Goal: Task Accomplishment & Management: Manage account settings

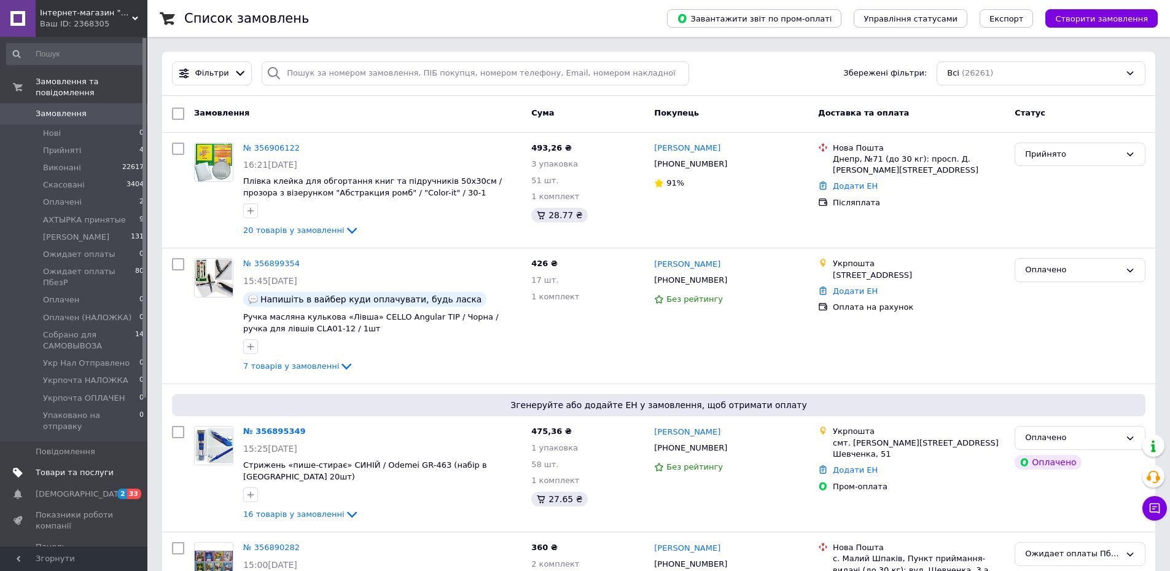
click at [70, 467] on span "Товари та послуги" at bounding box center [75, 472] width 78 height 11
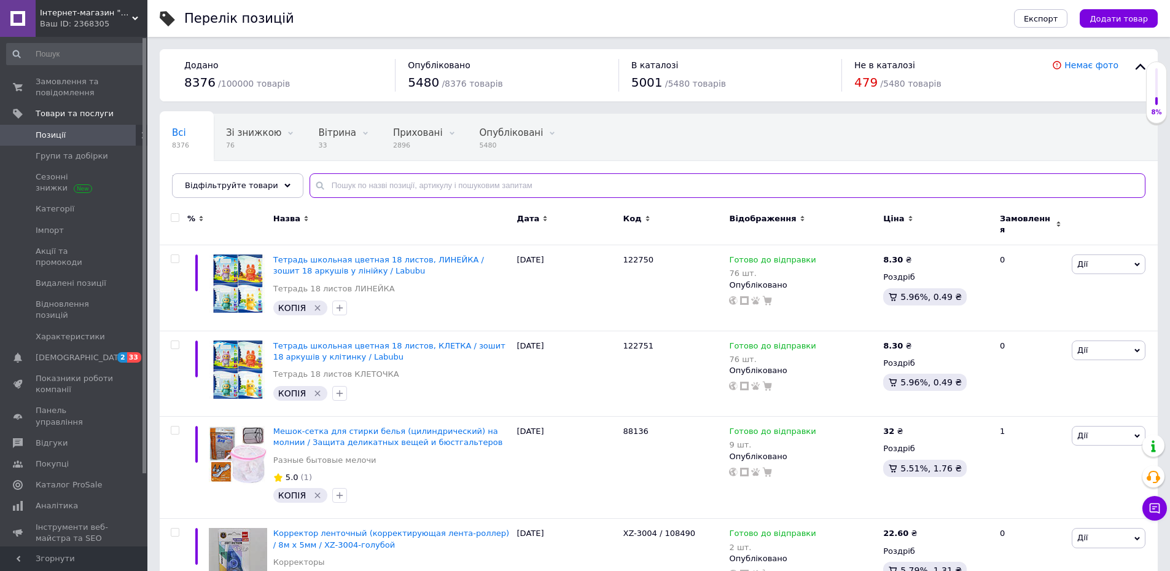
click at [369, 195] on input "text" at bounding box center [728, 185] width 836 height 25
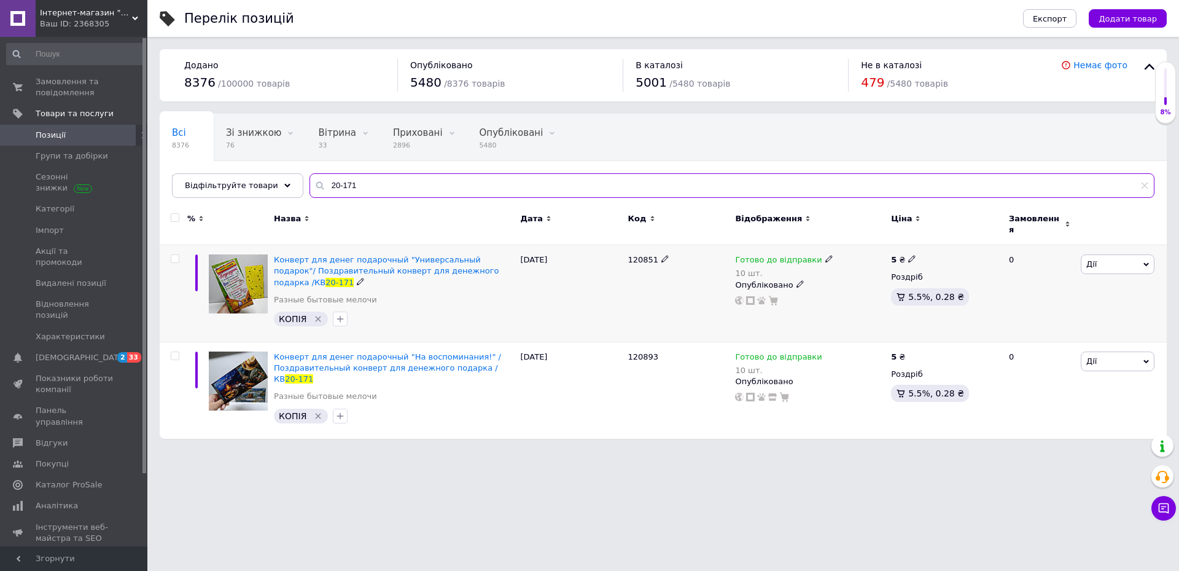
type input "20-171"
click at [826, 255] on icon at bounding box center [829, 258] width 7 height 7
click at [972, 260] on div "Наявність Готово до відправки В наявності Немає в наявності Під замовлення Зали…" at bounding box center [910, 272] width 154 height 97
click at [890, 298] on input "10" at bounding box center [879, 309] width 93 height 25
click at [891, 299] on input "10" at bounding box center [879, 309] width 93 height 25
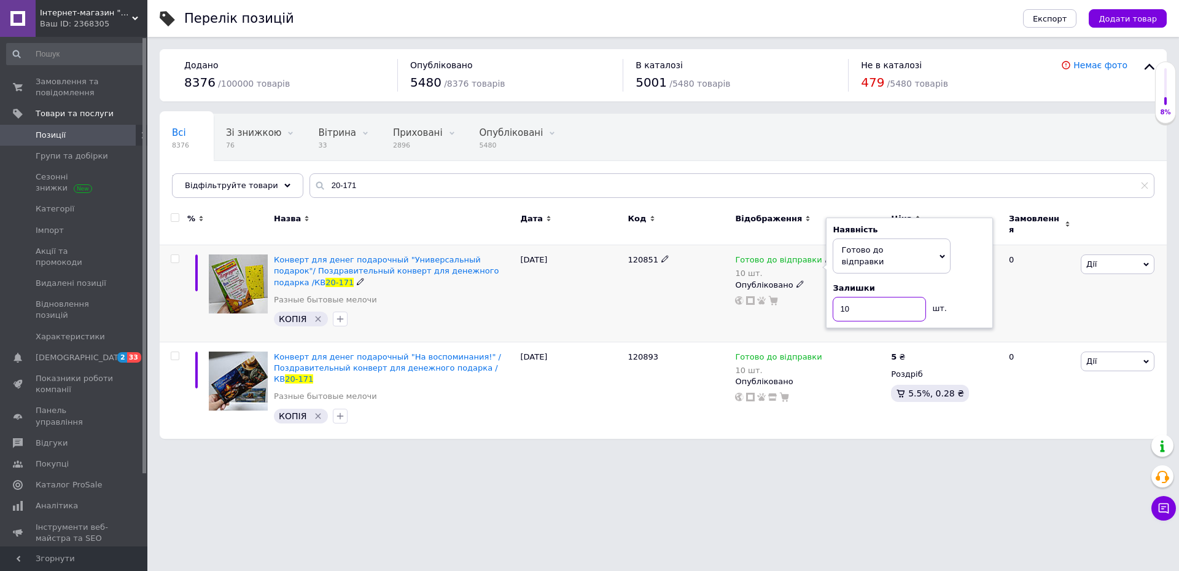
type input "9"
